Goal: Information Seeking & Learning: Learn about a topic

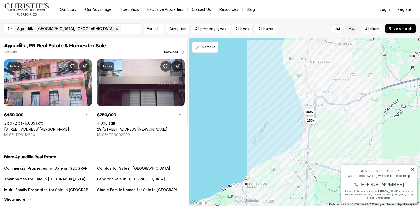
click at [69, 127] on link "[STREET_ADDRESS][PERSON_NAME]" at bounding box center [36, 129] width 65 height 4
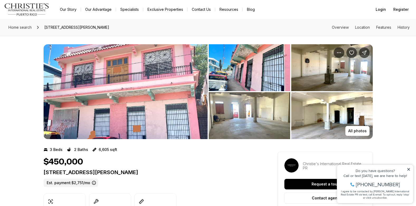
click at [409, 170] on icon at bounding box center [409, 169] width 3 height 3
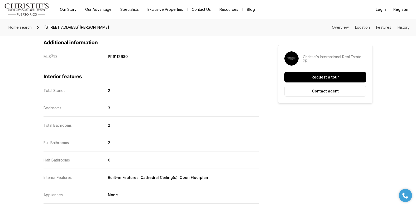
scroll to position [687, 0]
